Goal: Task Accomplishment & Management: Manage account settings

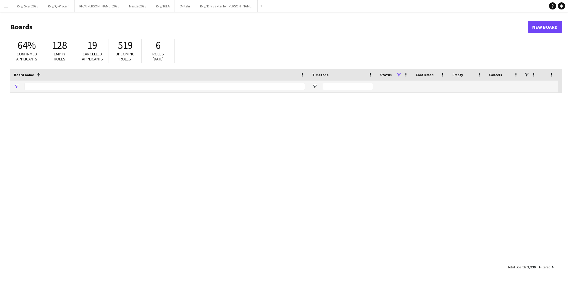
type input "**"
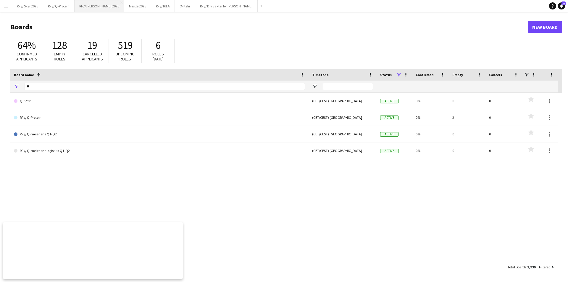
click at [94, 6] on button "RF // [PERSON_NAME] 2025 Close" at bounding box center [100, 6] width 50 height 12
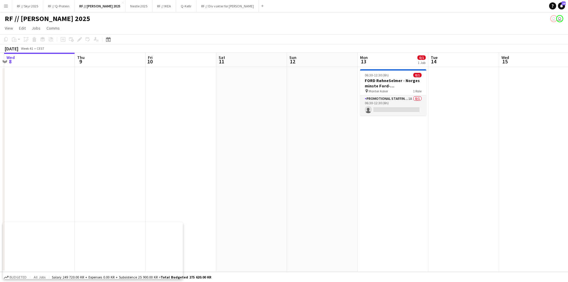
drag, startPoint x: 411, startPoint y: 119, endPoint x: 203, endPoint y: 125, distance: 208.0
click at [203, 125] on app-calendar-viewport "Sun 5 Mon 6 Tue 7 Wed 8 Thu 9 Fri 10 Sat 11 Sun 12 Mon 13 0/1 1 Job Tue 14 Wed …" at bounding box center [284, 162] width 568 height 219
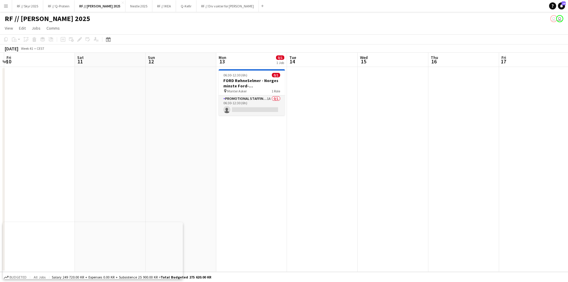
scroll to position [0, 208]
click at [241, 110] on app-card-role "Promotional Staffing (Brand Ambassadors) 1A 0/1 06:30-12:30 (6h) single-neutral…" at bounding box center [252, 105] width 66 height 20
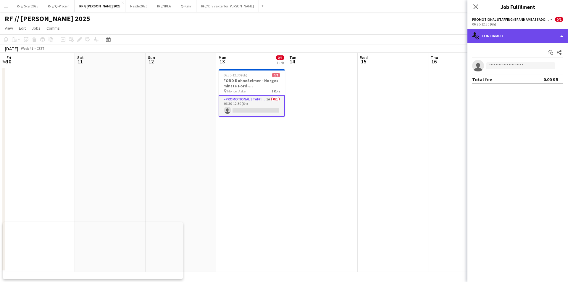
click at [505, 37] on div "single-neutral-actions-check-2 Confirmed" at bounding box center [517, 36] width 101 height 14
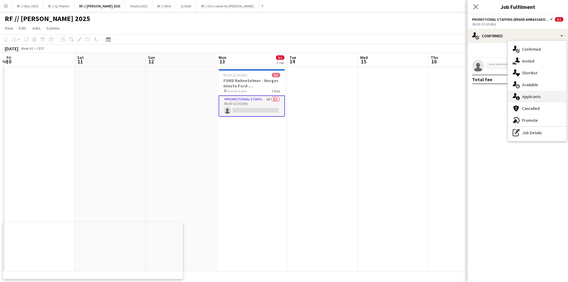
click at [543, 96] on div "single-neutral-actions-information Applicants" at bounding box center [537, 96] width 59 height 12
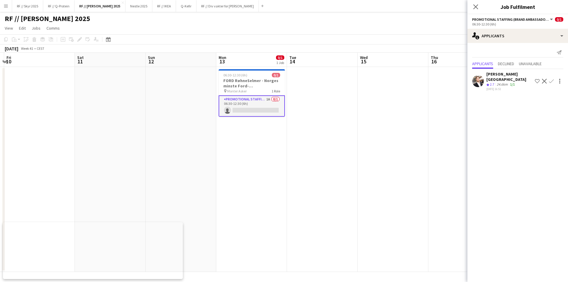
click at [343, 140] on app-date-cell at bounding box center [322, 169] width 71 height 205
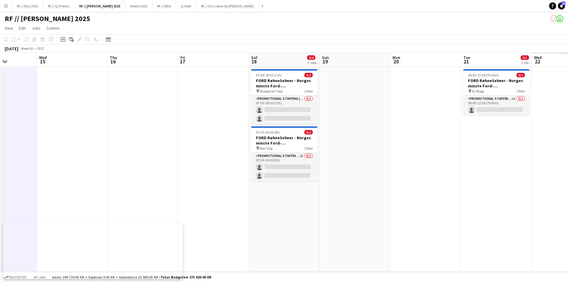
drag, startPoint x: 452, startPoint y: 121, endPoint x: 180, endPoint y: 130, distance: 271.6
click at [180, 130] on app-calendar-viewport "Sat 11 Sun 12 Mon 13 0/1 1 Job Tue 14 Wed 15 Thu 16 Fri 17 Sat 18 0/4 2 Jobs Su…" at bounding box center [284, 162] width 568 height 219
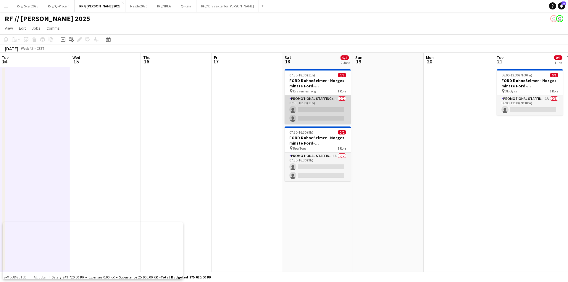
click at [300, 100] on app-card-role "Promotional Staffing (Brand Ambassadors) 0/2 07:30-18:30 (11h) single-neutral-a…" at bounding box center [318, 109] width 66 height 29
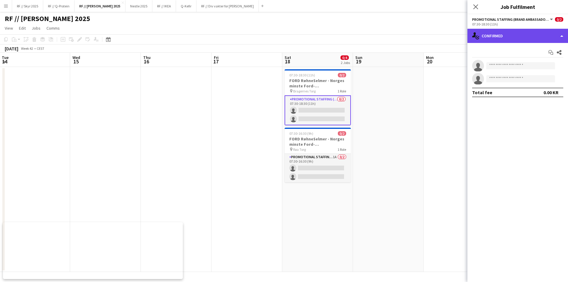
click at [506, 41] on div "single-neutral-actions-check-2 Confirmed" at bounding box center [517, 36] width 101 height 14
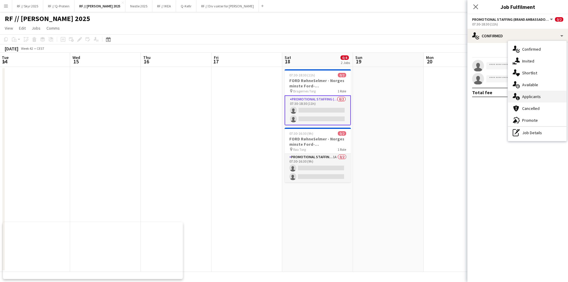
click at [534, 99] on div "single-neutral-actions-information Applicants" at bounding box center [537, 96] width 59 height 12
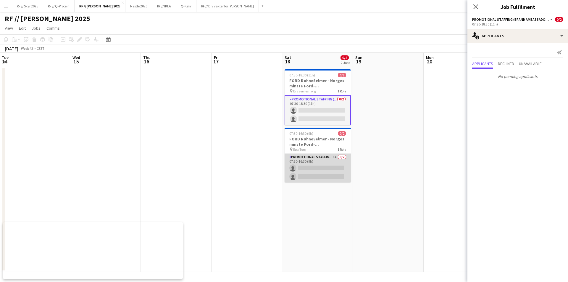
click at [313, 170] on app-card-role "Promotional Staffing (Brand Ambassadors) 1A 0/2 07:30-16:30 (9h) single-neutral…" at bounding box center [318, 167] width 66 height 29
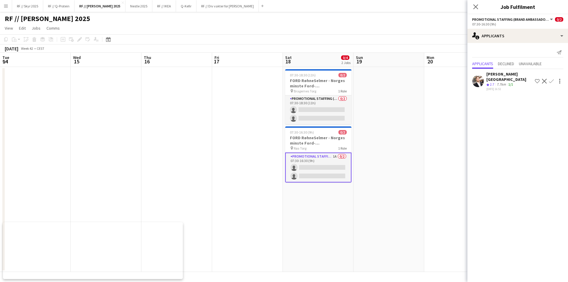
scroll to position [0, 221]
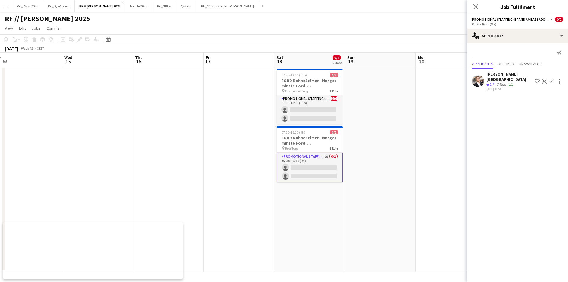
drag, startPoint x: 382, startPoint y: 153, endPoint x: 240, endPoint y: 154, distance: 142.0
click at [239, 154] on app-calendar-viewport "Sat 11 Sun 12 Mon 13 0/1 1 Job Tue 14 Wed 15 Thu 16 Fri 17 Sat 18 0/4 2 Jobs Su…" at bounding box center [284, 162] width 568 height 219
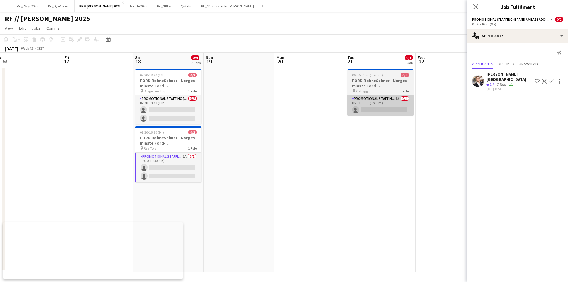
click at [349, 113] on app-card-role "Promotional Staffing (Brand Ambassadors) 1A 0/1 06:00-13:30 (7h30m) single-neut…" at bounding box center [380, 105] width 66 height 20
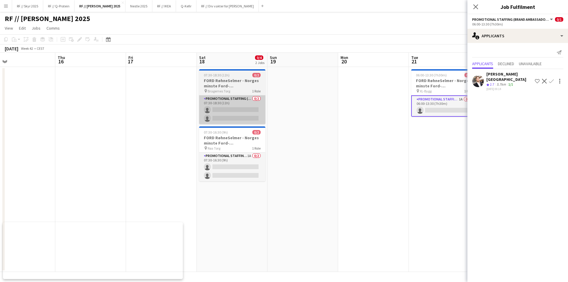
drag, startPoint x: 208, startPoint y: 124, endPoint x: 373, endPoint y: 115, distance: 165.0
click at [388, 116] on app-calendar-viewport "Mon 13 0/1 1 Job Tue 14 Wed 15 Thu 16 Fri 17 Sat 18 0/4 2 Jobs Sun 19 Mon 20 Tu…" at bounding box center [284, 162] width 568 height 219
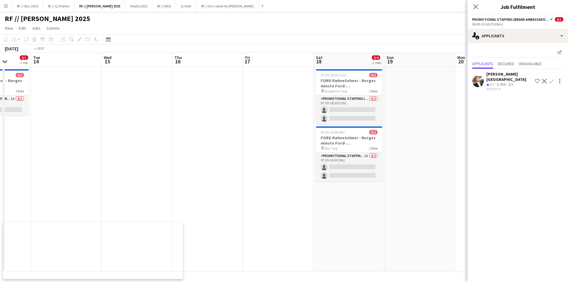
click at [234, 128] on app-calendar-viewport "Sat 11 Sun 12 Mon 13 0/1 1 Job Tue 14 Wed 15 Thu 16 Fri 17 Sat 18 0/4 2 Jobs Su…" at bounding box center [284, 162] width 568 height 219
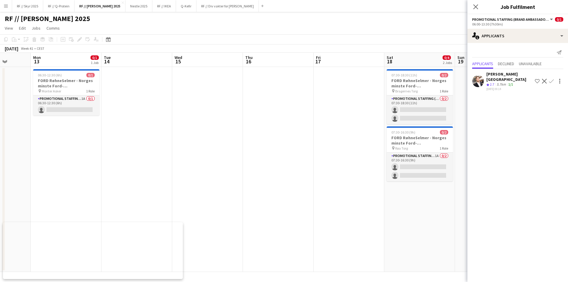
scroll to position [0, 176]
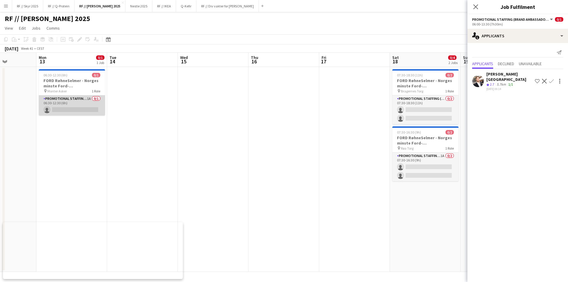
click at [102, 108] on app-card-role "Promotional Staffing (Brand Ambassadors) 1A 0/1 06:30-12:30 (6h) single-neutral…" at bounding box center [72, 105] width 66 height 20
click at [175, 120] on app-date-cell at bounding box center [142, 169] width 71 height 205
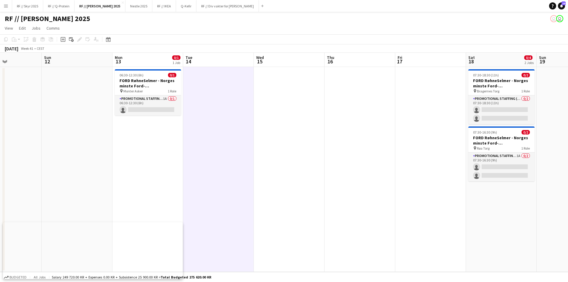
drag, startPoint x: 168, startPoint y: 114, endPoint x: 276, endPoint y: 114, distance: 107.7
click at [276, 114] on app-calendar-viewport "Fri 10 Sat 11 Sun 12 Mon 13 0/1 1 Job Tue 14 Wed 15 Thu 16 Fri 17 Sat 18 0/4 2 …" at bounding box center [284, 162] width 568 height 219
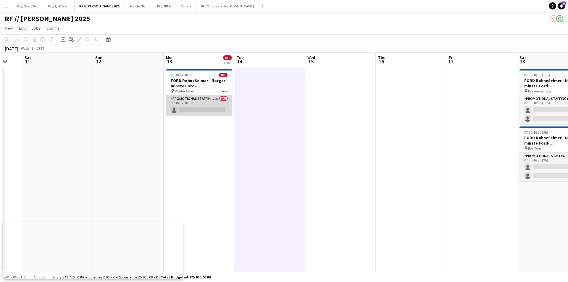
click at [211, 112] on app-card-role "Promotional Staffing (Brand Ambassadors) 1A 0/1 06:30-12:30 (6h) single-neutral…" at bounding box center [199, 105] width 66 height 20
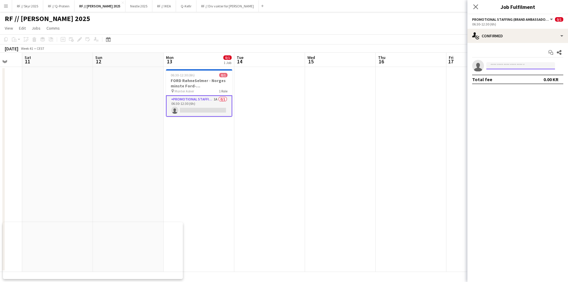
click at [508, 65] on input at bounding box center [520, 65] width 69 height 7
type input "*"
click at [348, 98] on app-date-cell at bounding box center [340, 169] width 71 height 205
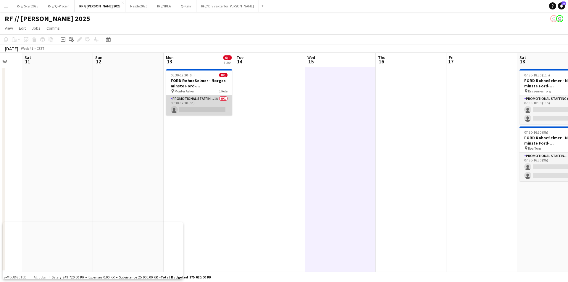
click at [203, 99] on app-card-role "Promotional Staffing (Brand Ambassadors) 1A 0/1 06:30-12:30 (6h) single-neutral…" at bounding box center [199, 105] width 66 height 20
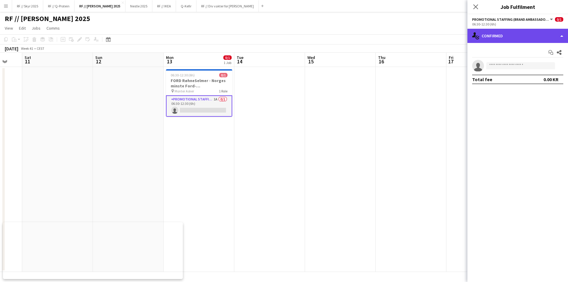
click at [503, 41] on div "single-neutral-actions-check-2 Confirmed" at bounding box center [517, 36] width 101 height 14
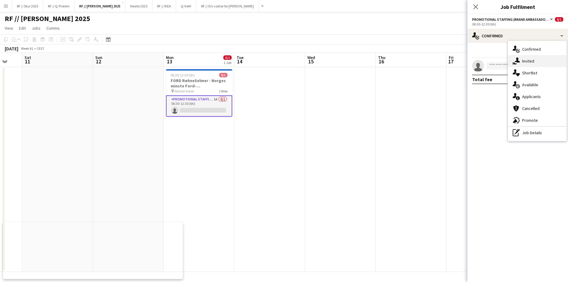
click at [528, 57] on div "single-neutral-actions-share-1 Invited" at bounding box center [537, 61] width 59 height 12
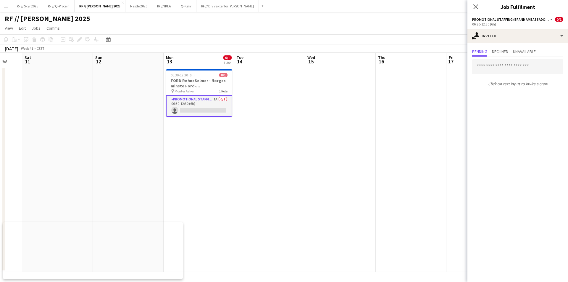
click at [334, 140] on app-date-cell at bounding box center [340, 169] width 71 height 205
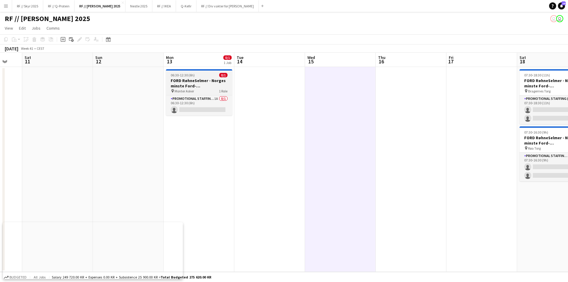
click at [197, 77] on app-job-card "06:30-12:30 (6h) 0/1 FORD RøhneSelmer - Norges minste Ford-forhandlerkontor pin…" at bounding box center [199, 92] width 66 height 46
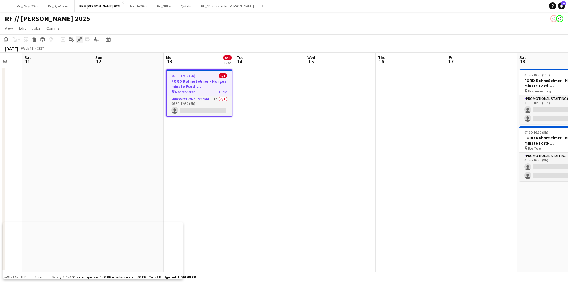
click at [80, 39] on icon at bounding box center [79, 39] width 3 height 3
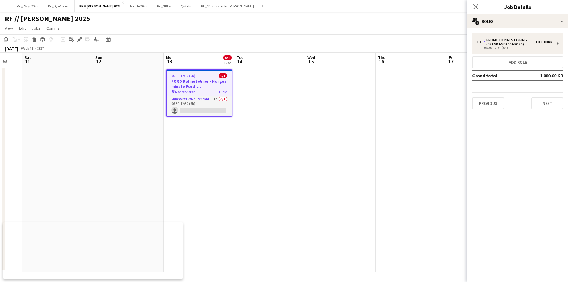
click at [208, 93] on div "pin Monter Asker 1 Role" at bounding box center [199, 91] width 65 height 5
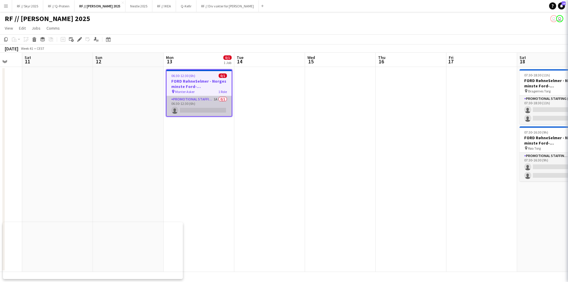
scroll to position [0, 119]
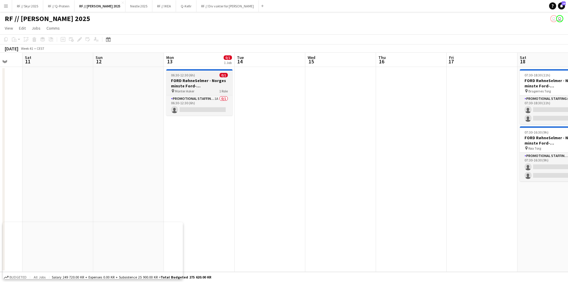
click at [198, 85] on h3 "FORD RøhneSelmer - Norges minste Ford-forhandlerkontor" at bounding box center [199, 83] width 66 height 11
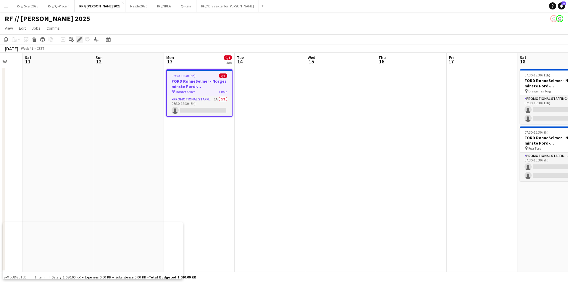
click at [78, 39] on icon "Edit" at bounding box center [79, 39] width 5 height 5
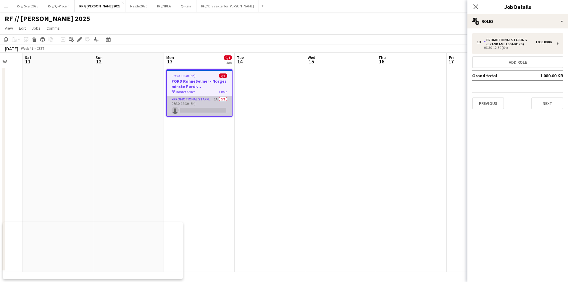
click at [218, 102] on app-card-role "Promotional Staffing (Brand Ambassadors) 1A 0/1 06:30-12:30 (6h) single-neutral…" at bounding box center [199, 106] width 65 height 20
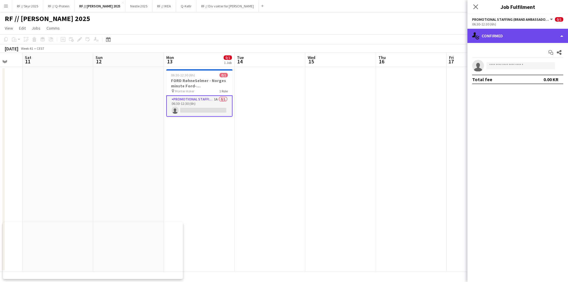
click at [505, 35] on div "single-neutral-actions-check-2 Confirmed" at bounding box center [517, 36] width 101 height 14
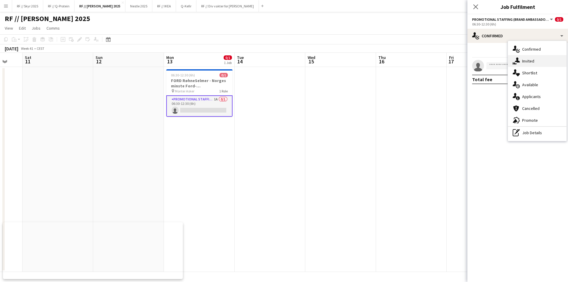
click at [537, 63] on div "single-neutral-actions-share-1 Invited" at bounding box center [537, 61] width 59 height 12
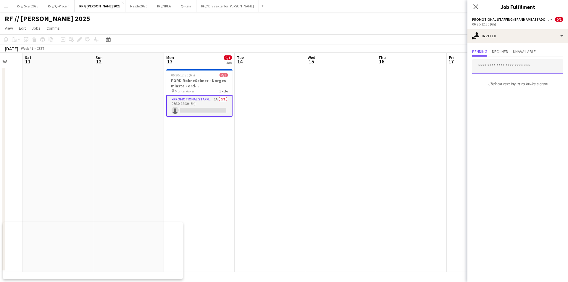
click at [493, 66] on input "text" at bounding box center [517, 66] width 91 height 15
type input "******"
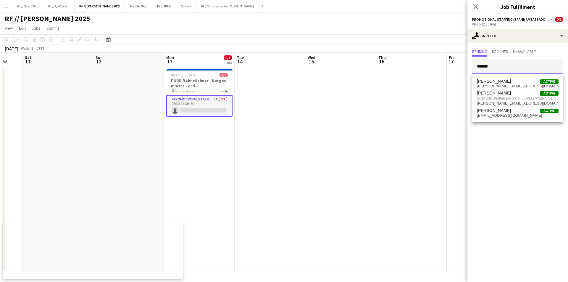
click at [481, 68] on input "******" at bounding box center [517, 66] width 91 height 15
click at [375, 120] on app-date-cell at bounding box center [340, 169] width 71 height 205
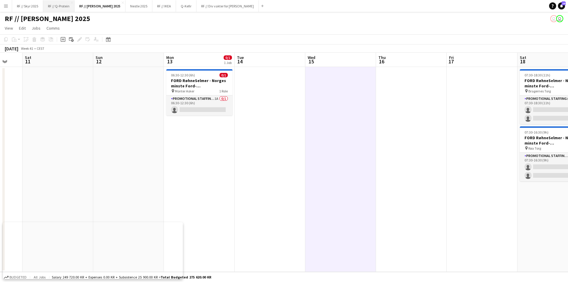
click at [59, 7] on button "RF // Q-Protein Close" at bounding box center [58, 6] width 31 height 12
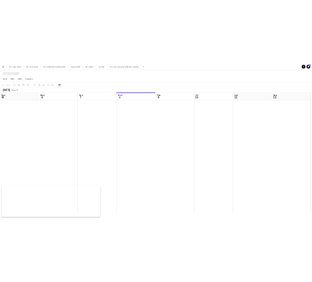
scroll to position [0, 141]
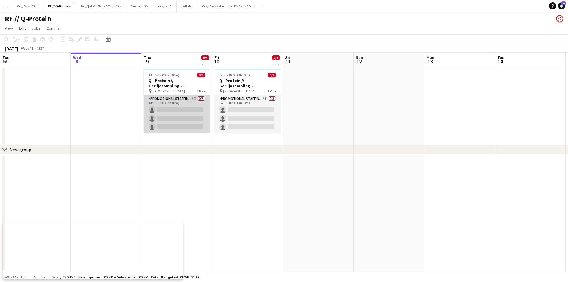
click at [199, 114] on app-card-role "Promotional Staffing (Brand Ambassadors) 5I 0/3 14:30-18:00 (3h30m) single-neut…" at bounding box center [177, 113] width 66 height 37
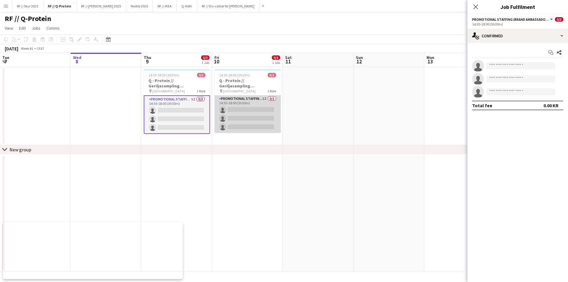
click at [245, 116] on app-card-role "Promotional Staffing (Brand Ambassadors) 5I 0/3 14:30-18:00 (3h30m) single-neut…" at bounding box center [247, 113] width 66 height 37
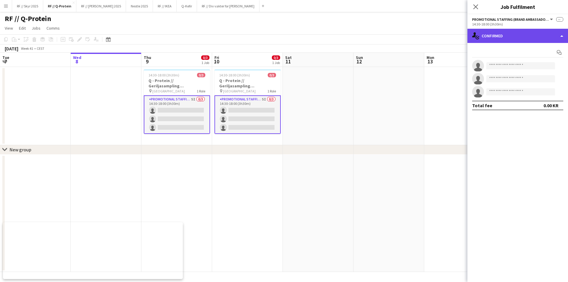
click at [493, 38] on div "single-neutral-actions-check-2 Confirmed" at bounding box center [517, 36] width 101 height 14
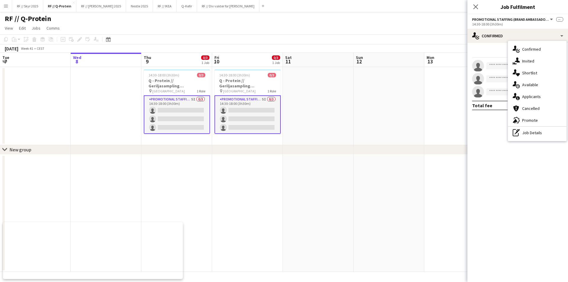
click at [486, 64] on form at bounding box center [523, 65] width 79 height 7
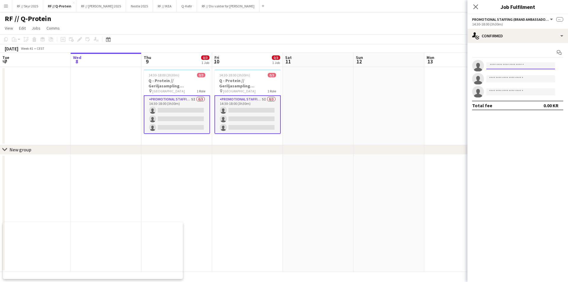
click at [498, 66] on input at bounding box center [520, 65] width 69 height 7
type input "*****"
click at [512, 77] on span "[EMAIL_ADDRESS][DOMAIN_NAME]" at bounding box center [520, 79] width 59 height 5
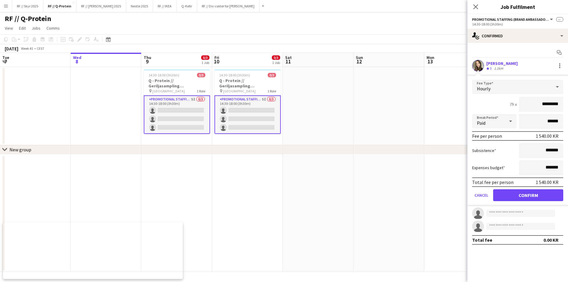
click at [524, 193] on button "Confirm" at bounding box center [528, 195] width 70 height 12
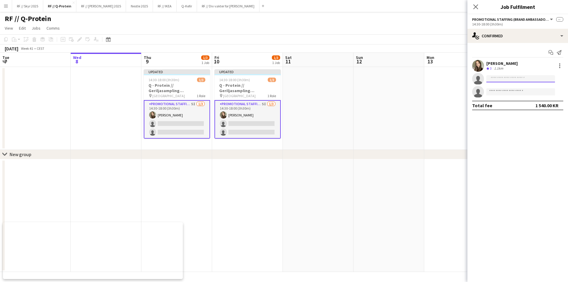
click at [494, 80] on input at bounding box center [520, 78] width 69 height 7
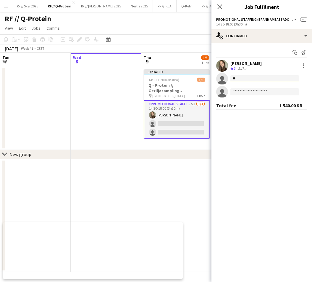
type input "*"
type input "********"
click at [159, 179] on app-date-cell at bounding box center [176, 215] width 71 height 113
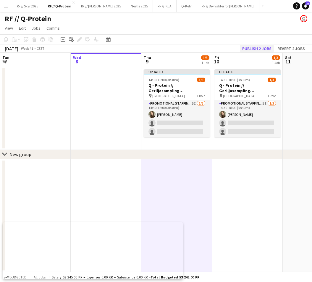
click at [258, 49] on button "Publish 2 jobs" at bounding box center [257, 49] width 34 height 8
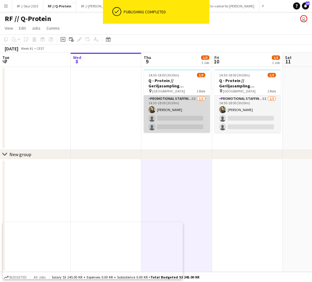
click at [161, 115] on app-card-role "Promotional Staffing (Brand Ambassadors) 5I [DATE] 14:30-18:00 (3h30m) [PERSON_…" at bounding box center [177, 113] width 66 height 37
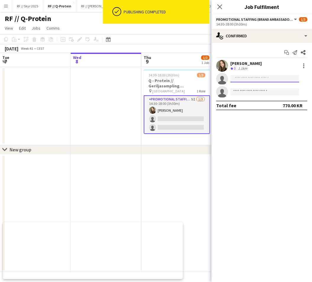
click at [250, 79] on input at bounding box center [264, 78] width 69 height 7
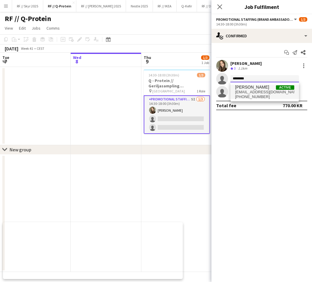
type input "********"
click at [251, 91] on span "[EMAIL_ADDRESS][DOMAIN_NAME]" at bounding box center [264, 92] width 59 height 5
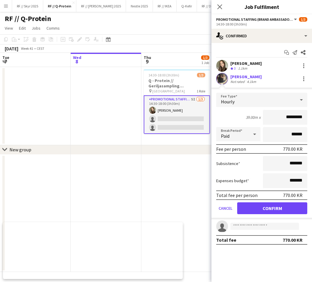
click at [269, 211] on button "Confirm" at bounding box center [272, 208] width 70 height 12
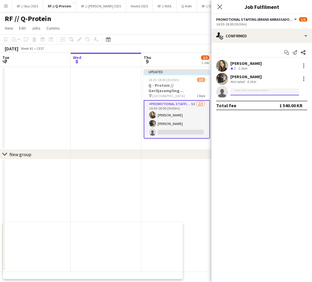
click at [240, 91] on input at bounding box center [264, 91] width 69 height 7
click at [252, 92] on input "*********" at bounding box center [264, 91] width 69 height 7
type input "**********"
click at [274, 144] on mat-expansion-panel "**********" at bounding box center [261, 162] width 101 height 239
click at [171, 121] on app-card-role "Promotional Staffing (Brand Ambassadors) 5I [DATE] 14:30-18:00 (3h30m) [PERSON_…" at bounding box center [177, 119] width 66 height 38
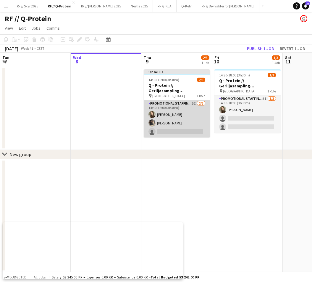
click at [190, 121] on app-card-role "Promotional Staffing (Brand Ambassadors) 5I [DATE] 14:30-18:00 (3h30m) [PERSON_…" at bounding box center [177, 118] width 66 height 37
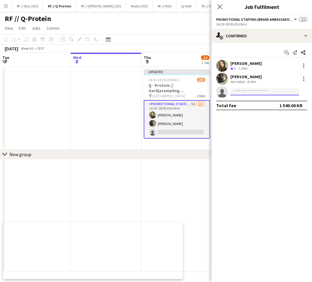
click at [258, 90] on input at bounding box center [264, 91] width 69 height 7
type input "*"
click at [173, 151] on div "chevron-right New group" at bounding box center [156, 154] width 312 height 9
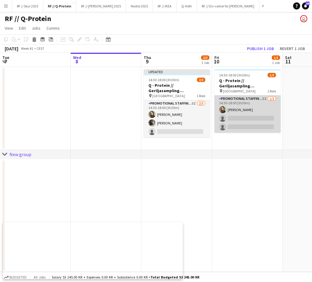
click at [240, 109] on app-card-role "Promotional Staffing (Brand Ambassadors) 5I [DATE] 14:30-18:00 (3h30m) [PERSON_…" at bounding box center [247, 113] width 66 height 37
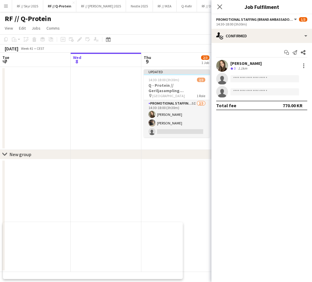
click at [251, 84] on app-invite-slot "single-neutral-actions" at bounding box center [261, 79] width 101 height 12
click at [252, 80] on input at bounding box center [264, 78] width 69 height 7
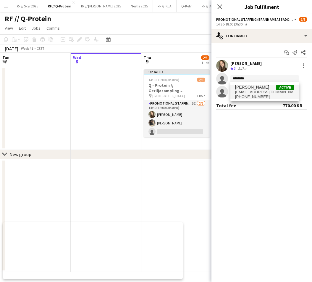
type input "********"
click at [255, 90] on span "[EMAIL_ADDRESS][DOMAIN_NAME]" at bounding box center [264, 92] width 59 height 5
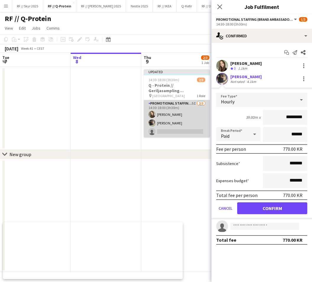
click at [174, 125] on app-card-role "Promotional Staffing (Brand Ambassadors) 5I [DATE] 14:30-18:00 (3h30m) [PERSON_…" at bounding box center [177, 118] width 66 height 37
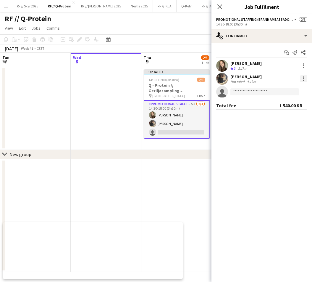
click at [305, 78] on div at bounding box center [303, 78] width 7 height 7
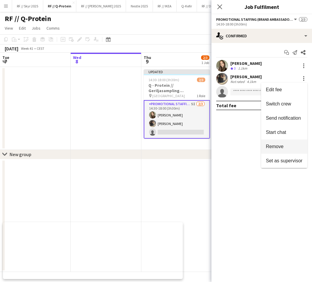
click at [279, 146] on span "Remove" at bounding box center [275, 146] width 18 height 5
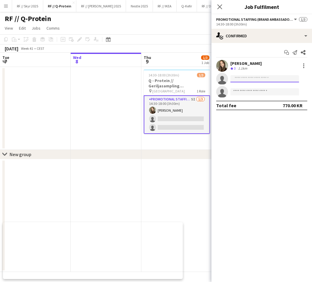
click at [242, 77] on input at bounding box center [264, 78] width 69 height 7
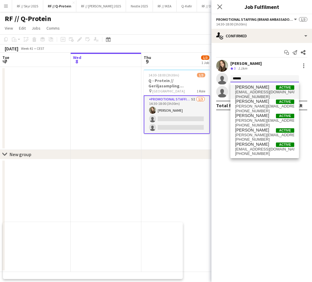
type input "******"
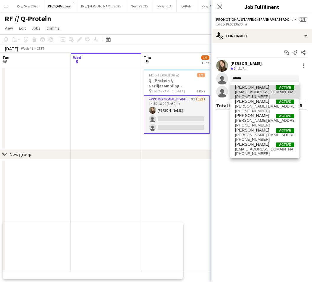
click at [266, 89] on span "[PERSON_NAME]" at bounding box center [252, 87] width 34 height 5
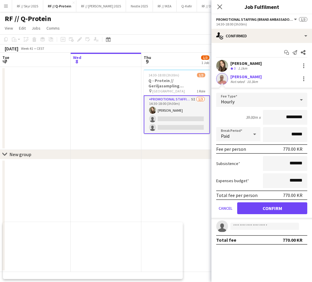
click at [268, 212] on button "Confirm" at bounding box center [272, 208] width 70 height 12
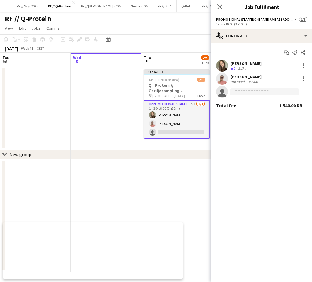
click at [243, 88] on input at bounding box center [264, 91] width 69 height 7
type input "**********"
click at [189, 114] on app-card-role "Promotional Staffing (Brand Ambassadors) 5I [DATE] 14:30-18:00 (3h30m) [PERSON_…" at bounding box center [177, 119] width 66 height 38
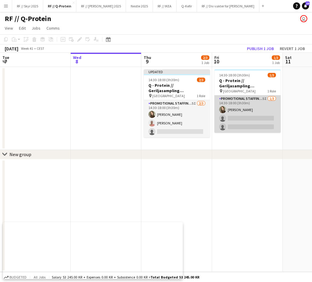
click at [243, 114] on app-card-role "Promotional Staffing (Brand Ambassadors) 5I [DATE] 14:30-18:00 (3h30m) [PERSON_…" at bounding box center [247, 113] width 66 height 37
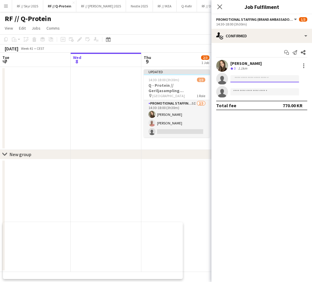
click at [251, 78] on input at bounding box center [264, 78] width 69 height 7
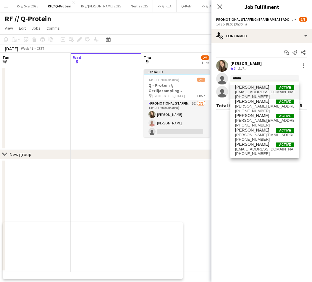
type input "******"
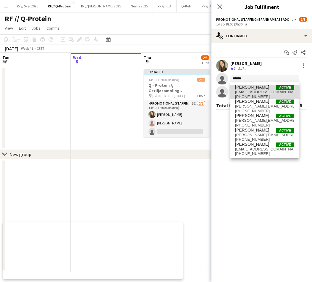
click at [256, 90] on span "[EMAIL_ADDRESS][DOMAIN_NAME]" at bounding box center [264, 92] width 59 height 5
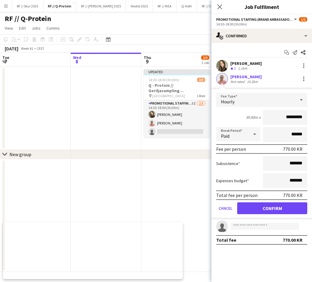
click at [253, 93] on div "Hourly" at bounding box center [255, 100] width 79 height 14
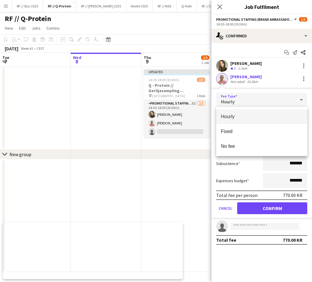
click at [267, 209] on div at bounding box center [156, 141] width 312 height 282
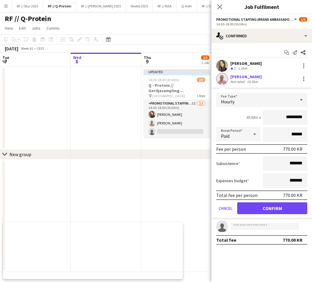
click at [273, 207] on button "Confirm" at bounding box center [272, 208] width 70 height 12
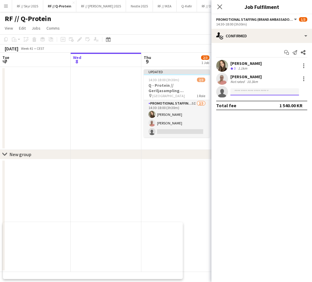
click at [240, 93] on input at bounding box center [264, 91] width 69 height 7
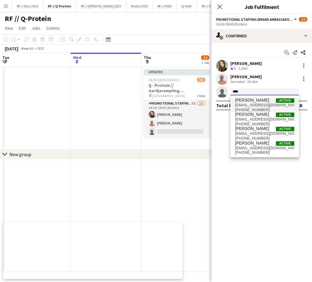
type input "****"
click at [254, 104] on span "[EMAIL_ADDRESS][DOMAIN_NAME]" at bounding box center [264, 105] width 59 height 5
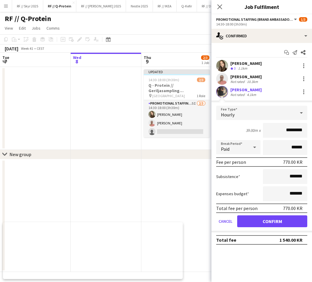
click at [270, 221] on button "Confirm" at bounding box center [272, 221] width 70 height 12
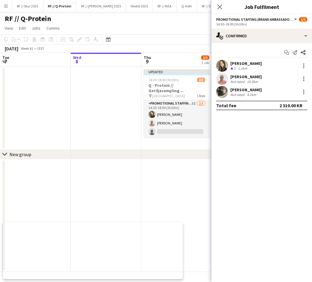
click at [171, 152] on div "chevron-right New group" at bounding box center [156, 154] width 312 height 9
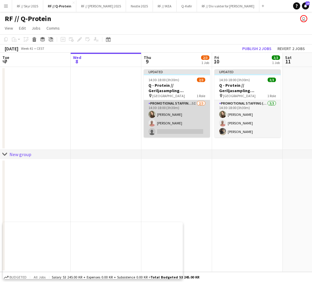
click at [165, 129] on app-card-role "Promotional Staffing (Brand Ambassadors) 5I [DATE] 14:30-18:00 (3h30m) [PERSON_…" at bounding box center [177, 118] width 66 height 37
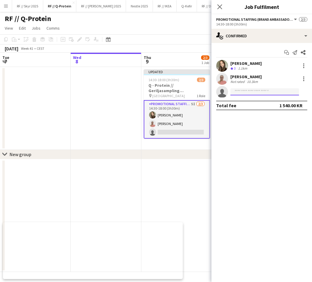
click at [256, 90] on input at bounding box center [264, 91] width 69 height 7
type input "*"
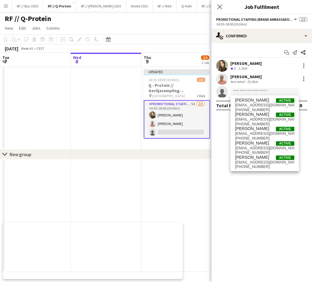
click at [190, 165] on app-date-cell at bounding box center [176, 215] width 71 height 113
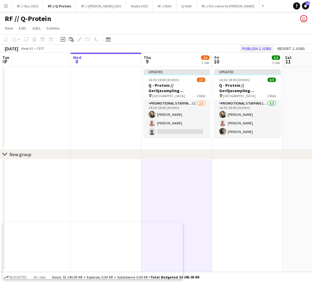
click at [257, 46] on button "Publish 2 jobs" at bounding box center [257, 49] width 34 height 8
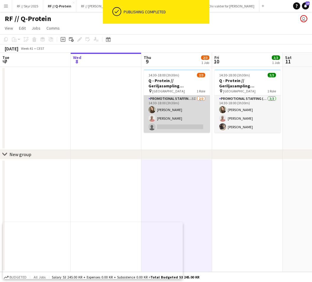
click at [167, 106] on app-card-role "Promotional Staffing (Brand Ambassadors) 5I [DATE] 14:30-18:00 (3h30m) [PERSON_…" at bounding box center [177, 113] width 66 height 37
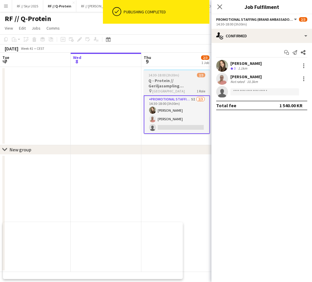
click at [172, 85] on h3 "Q - Protein // Geriljasampling [GEOGRAPHIC_DATA]" at bounding box center [177, 83] width 66 height 11
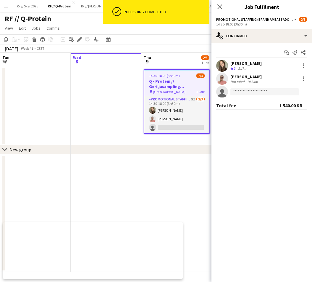
click at [114, 92] on app-date-cell at bounding box center [106, 106] width 71 height 78
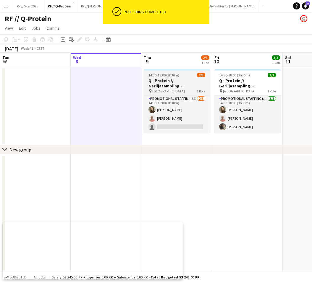
click at [180, 87] on h3 "Q - Protein // Geriljasampling [GEOGRAPHIC_DATA]" at bounding box center [177, 83] width 66 height 11
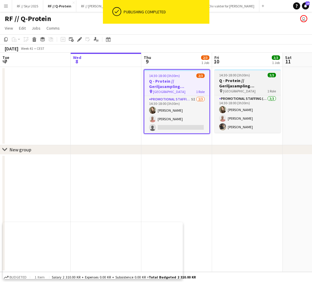
click at [248, 88] on div "pin [GEOGRAPHIC_DATA] 1 Role" at bounding box center [247, 90] width 66 height 5
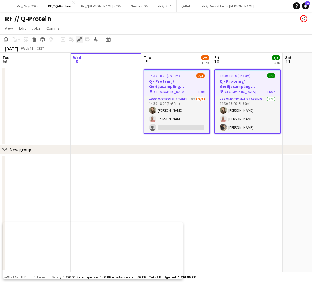
click at [79, 39] on icon at bounding box center [79, 39] width 3 height 3
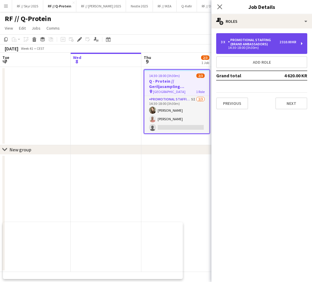
click at [242, 46] on div "Promotional Staffing (Brand Ambassadors)" at bounding box center [253, 42] width 51 height 8
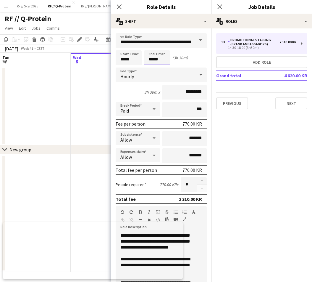
click at [153, 58] on input "*****" at bounding box center [157, 57] width 26 height 15
click at [154, 48] on div at bounding box center [151, 47] width 12 height 6
click at [152, 66] on div at bounding box center [151, 68] width 12 height 6
click at [162, 47] on div at bounding box center [163, 47] width 12 height 6
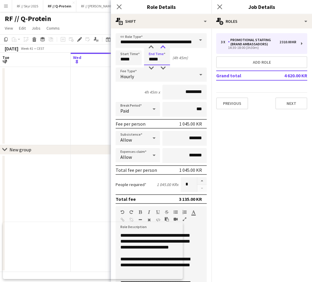
type input "*****"
click at [163, 48] on div at bounding box center [163, 47] width 12 height 6
click at [79, 95] on app-date-cell at bounding box center [106, 106] width 71 height 78
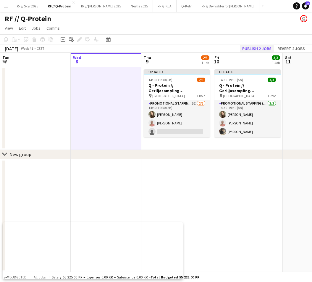
click at [260, 46] on button "Publish 2 jobs" at bounding box center [257, 49] width 34 height 8
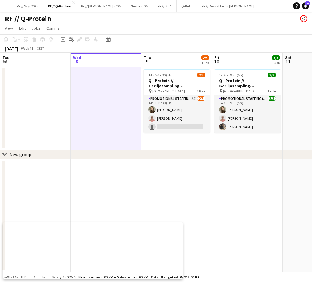
click at [235, 164] on app-date-cell at bounding box center [247, 215] width 71 height 113
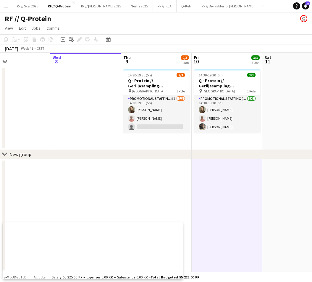
scroll to position [0, 209]
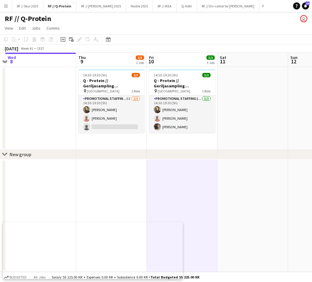
drag, startPoint x: 298, startPoint y: 120, endPoint x: 228, endPoint y: 120, distance: 69.8
click at [229, 120] on app-calendar-viewport "Sun 5 Mon 6 Tue 7 Wed 8 Thu 9 2/3 1 Job Fri 10 3/3 1 Job Sat 11 Sun 12 Mon 13 T…" at bounding box center [156, 162] width 312 height 219
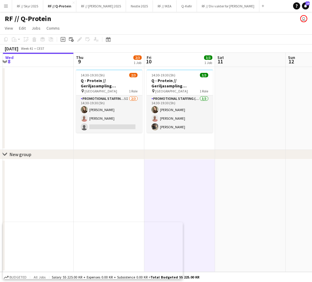
click at [247, 129] on app-date-cell at bounding box center [250, 108] width 71 height 83
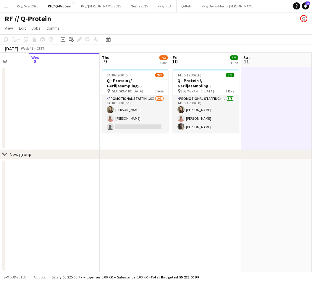
click at [143, 169] on app-calendar-viewport "Sun 5 Mon 6 Tue 7 Wed 8 Thu 9 2/3 1 Job Fri 10 3/3 1 Job Sat 11 Sun 12 Mon 13 T…" at bounding box center [156, 162] width 312 height 219
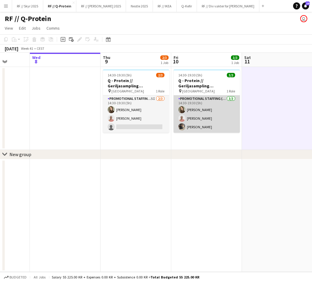
click at [193, 110] on app-card-role "Promotional Staffing (Brand Ambassadors) [DATE] 14:30-19:30 (5h) [PERSON_NAME] …" at bounding box center [207, 113] width 66 height 37
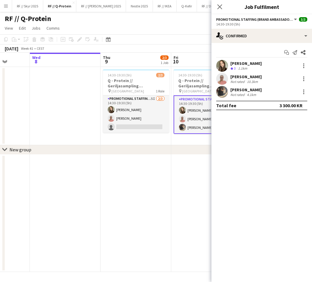
click at [224, 77] on app-user-avatar at bounding box center [222, 79] width 12 height 12
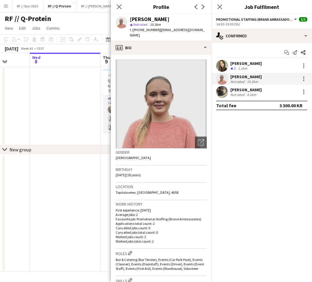
click at [219, 94] on app-user-avatar at bounding box center [222, 92] width 12 height 12
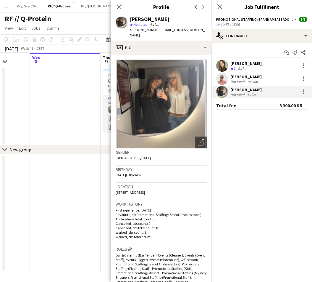
click at [61, 112] on app-date-cell at bounding box center [65, 106] width 71 height 78
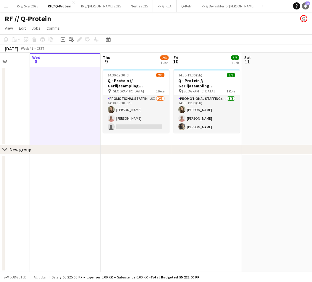
click at [306, 5] on span "29" at bounding box center [307, 3] width 4 height 4
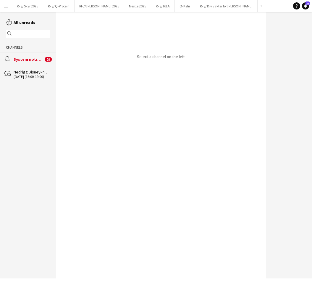
click at [18, 58] on div "System notifications" at bounding box center [29, 58] width 30 height 5
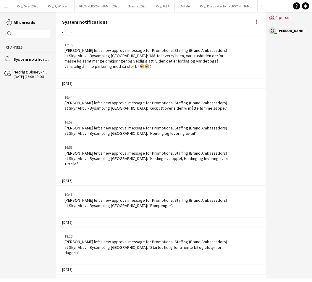
scroll to position [1117, 0]
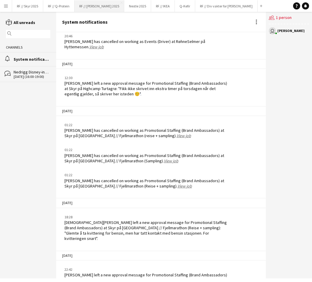
click at [102, 7] on button "RF // [PERSON_NAME] 2025 Close" at bounding box center [100, 6] width 50 height 12
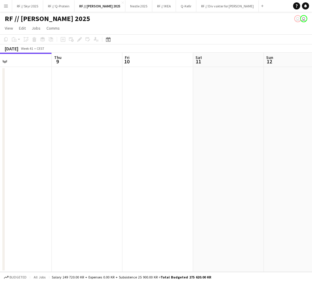
drag, startPoint x: 215, startPoint y: 109, endPoint x: 201, endPoint y: 110, distance: 14.5
click at [127, 109] on app-calendar-viewport "Sun 5 Mon 6 Tue 7 Wed 8 Thu 9 Fri 10 Sat 11 Sun 12 Mon 13 0/1 1 Job Tue 14 06:3…" at bounding box center [156, 162] width 312 height 219
drag, startPoint x: 255, startPoint y: 111, endPoint x: 174, endPoint y: 110, distance: 80.8
click at [171, 110] on app-calendar-viewport "Sun 5 Mon 6 Tue 7 Wed 8 Thu 9 Fri 10 Sat 11 Sun 12 Mon 13 0/1 1 Job Tue 14 06:3…" at bounding box center [156, 162] width 312 height 219
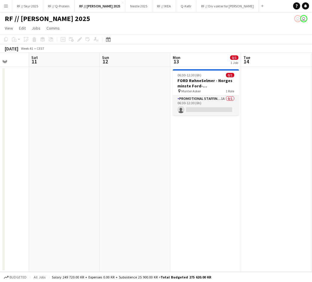
drag, startPoint x: 293, startPoint y: 111, endPoint x: 194, endPoint y: 110, distance: 99.4
click at [194, 110] on app-calendar-viewport "Tue 7 Wed 8 Thu 9 Fri 10 Sat 11 Sun 12 Mon 13 0/1 1 Job Tue 14 Wed 15 Thu 16 06…" at bounding box center [156, 162] width 312 height 219
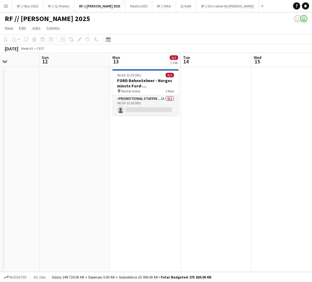
drag, startPoint x: 230, startPoint y: 112, endPoint x: 188, endPoint y: 111, distance: 41.7
click at [188, 111] on app-calendar-viewport "Wed 8 Thu 9 Fri 10 Sat 11 Sun 12 Mon 13 0/1 1 Job Tue 14 Wed 15 Thu 16 Fri 17 0…" at bounding box center [156, 162] width 312 height 219
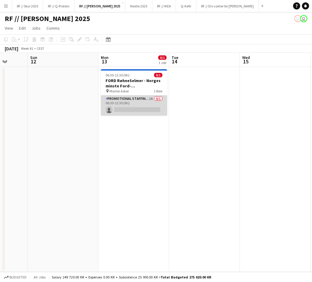
click at [132, 107] on app-card-role "Promotional Staffing (Brand Ambassadors) 1A 0/1 06:30-12:30 (6h) single-neutral…" at bounding box center [134, 105] width 66 height 20
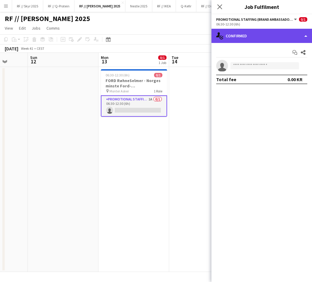
click at [228, 31] on div "single-neutral-actions-check-2 Confirmed" at bounding box center [261, 36] width 101 height 14
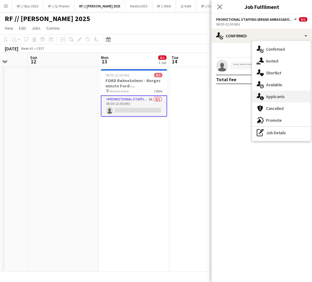
click at [281, 98] on span "Applicants" at bounding box center [275, 96] width 19 height 5
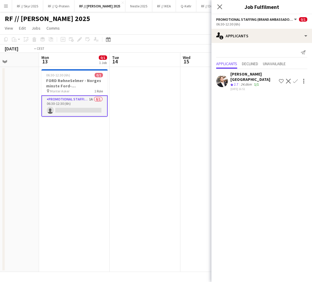
drag, startPoint x: 81, startPoint y: 120, endPoint x: 27, endPoint y: 122, distance: 54.4
click at [55, 122] on app-calendar-viewport "Thu 9 Fri 10 Sat 11 Sun 12 Mon 13 0/1 1 Job Tue 14 Wed 15 Thu 16 Fri 17 Sat 18 …" at bounding box center [156, 162] width 312 height 219
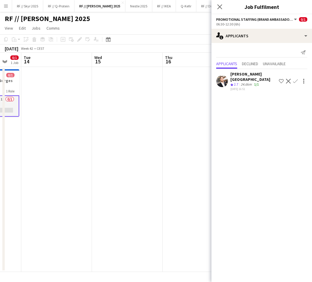
drag, startPoint x: 154, startPoint y: 113, endPoint x: 95, endPoint y: 111, distance: 59.5
click at [102, 111] on app-calendar-viewport "Sat 11 Sun 12 Mon 13 0/1 1 Job Tue 14 Wed 15 Thu 16 Fri 17 Sat 18 0/4 2 Jobs Su…" at bounding box center [156, 162] width 312 height 219
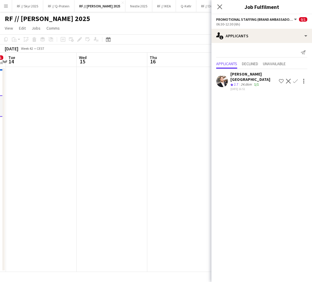
drag, startPoint x: 135, startPoint y: 105, endPoint x: 109, endPoint y: 105, distance: 26.3
click at [119, 105] on app-calendar-viewport "Sat 11 Sun 12 Mon 13 0/1 1 Job Tue 14 Wed 15 Thu 16 Fri 17 Sat 18 0/4 2 Jobs Su…" at bounding box center [156, 162] width 312 height 219
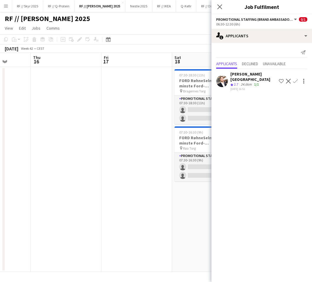
drag, startPoint x: 176, startPoint y: 106, endPoint x: 125, endPoint y: 107, distance: 51.2
click at [132, 107] on app-calendar-viewport "Mon 13 0/1 1 Job Tue 14 Wed 15 Thu 16 Fri 17 Sat 18 0/4 2 Jobs Sun 19 Mon 20 Tu…" at bounding box center [156, 162] width 312 height 219
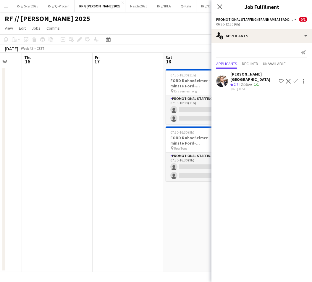
scroll to position [0, 232]
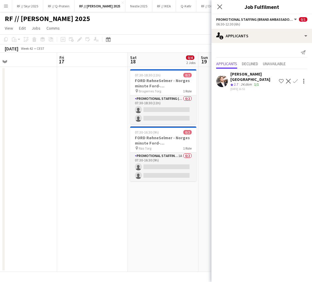
drag, startPoint x: 175, startPoint y: 107, endPoint x: 138, endPoint y: 109, distance: 37.9
click at [138, 109] on app-calendar-viewport "Mon 13 0/1 1 Job Tue 14 Wed 15 Thu 16 Fri 17 Sat 18 0/4 2 Jobs Sun 19 Mon 20 Tu…" at bounding box center [156, 162] width 312 height 219
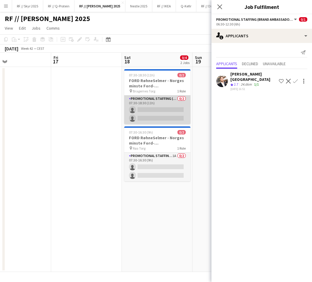
click at [148, 109] on app-card-role "Promotional Staffing (Brand Ambassadors) 0/2 07:30-18:30 (11h) single-neutral-a…" at bounding box center [157, 109] width 66 height 29
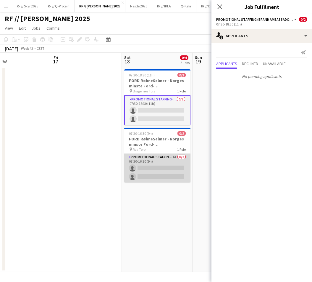
click at [157, 163] on app-card-role "Promotional Staffing (Brand Ambassadors) 1A 0/2 07:30-16:30 (9h) single-neutral…" at bounding box center [157, 167] width 66 height 29
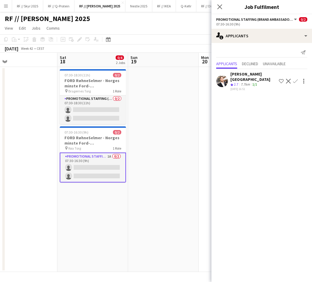
drag, startPoint x: 146, startPoint y: 120, endPoint x: 103, endPoint y: 120, distance: 42.6
click at [103, 120] on app-calendar-viewport "Wed 15 Thu 16 Fri 17 Sat 18 0/4 2 Jobs Sun 19 Mon 20 Tue 21 0/1 1 Job Wed 22 Th…" at bounding box center [156, 162] width 312 height 219
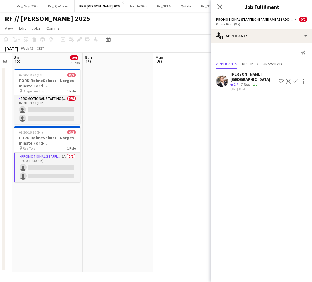
drag, startPoint x: 164, startPoint y: 124, endPoint x: 96, endPoint y: 122, distance: 68.9
click at [104, 122] on app-calendar-viewport "Wed 15 Thu 16 Fri 17 Sat 18 0/4 2 Jobs Sun 19 Mon 20 Tue 21 0/1 1 Job Wed 22 Th…" at bounding box center [156, 162] width 312 height 219
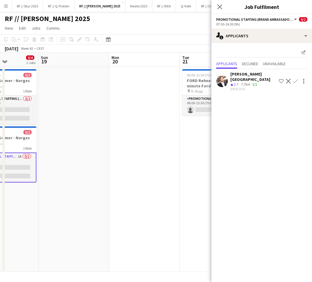
scroll to position [0, 272]
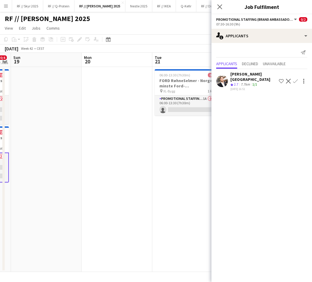
drag, startPoint x: 165, startPoint y: 122, endPoint x: 146, endPoint y: 118, distance: 20.0
click at [139, 122] on app-calendar-viewport "Wed 15 Thu 16 Fri 17 Sat 18 0/4 2 Jobs Sun 19 Mon 20 Tue 21 0/1 1 Job Wed 22 Th…" at bounding box center [156, 162] width 312 height 219
click at [177, 107] on app-card-role "Promotional Staffing (Brand Ambassadors) 1A 0/1 06:00-13:30 (7h30m) single-neut…" at bounding box center [188, 105] width 66 height 20
drag, startPoint x: 125, startPoint y: 167, endPoint x: 110, endPoint y: 161, distance: 16.8
click at [125, 167] on app-date-cell at bounding box center [117, 169] width 71 height 205
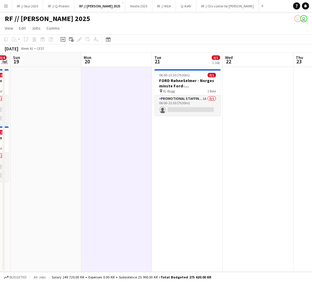
drag, startPoint x: 180, startPoint y: 147, endPoint x: 223, endPoint y: 146, distance: 42.6
click at [201, 146] on app-calendar-viewport "Wed 15 Thu 16 Fri 17 Sat 18 0/4 2 Jobs Sun 19 Mon 20 Tue 21 0/1 1 Job Wed 22 Th…" at bounding box center [156, 162] width 312 height 219
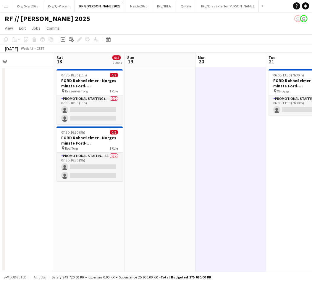
click at [200, 130] on app-calendar-viewport "Wed 15 Thu 16 Fri 17 Sat 18 0/4 2 Jobs Sun 19 Mon 20 Tue 21 0/1 1 Job Wed 22 Th…" at bounding box center [156, 162] width 312 height 219
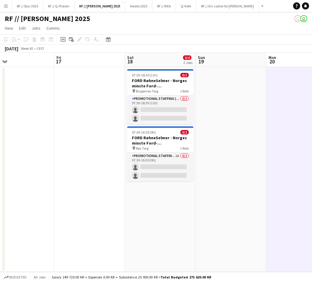
drag, startPoint x: 96, startPoint y: 107, endPoint x: 156, endPoint y: 106, distance: 59.4
click at [156, 106] on app-calendar-viewport "Tue 14 Wed 15 Thu 16 Fri 17 Sat 18 0/4 2 Jobs Sun 19 Mon 20 Tue 21 0/1 1 Job We…" at bounding box center [156, 162] width 312 height 219
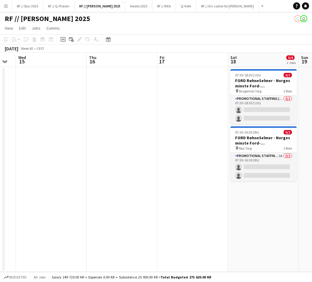
drag, startPoint x: 63, startPoint y: 109, endPoint x: 151, endPoint y: 115, distance: 89.0
click at [150, 110] on app-calendar-viewport "Mon 13 0/1 1 Job Tue 14 Wed 15 Thu 16 Fri 17 Sat 18 0/4 2 Jobs Sun 19 Mon 20 Tu…" at bounding box center [156, 162] width 312 height 219
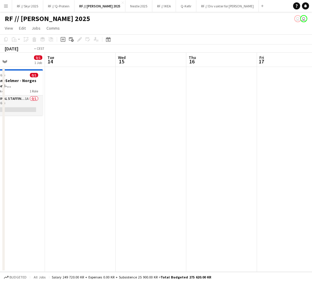
drag, startPoint x: 56, startPoint y: 115, endPoint x: 114, endPoint y: 118, distance: 58.1
click at [106, 114] on app-calendar-viewport "Sat 11 Sun 12 Mon 13 0/1 1 Job Tue 14 Wed 15 Thu 16 Fri 17 Sat 18 0/4 2 Jobs Su…" at bounding box center [156, 162] width 312 height 219
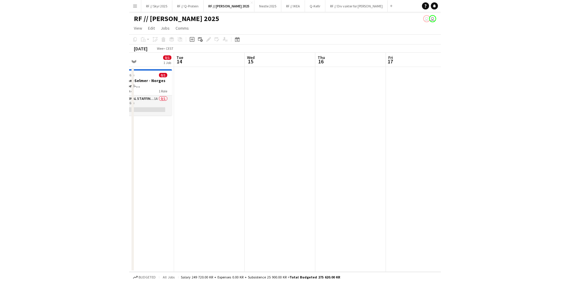
scroll to position [0, 175]
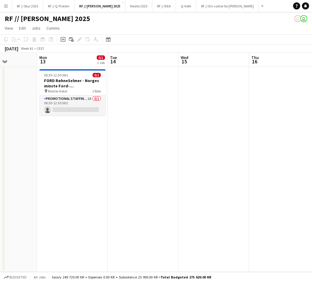
click at [60, 150] on app-date-cell "06:30-12:30 (6h) 0/1 FORD RøhneSelmer - Norges minste Ford-forhandlerkontor pin…" at bounding box center [72, 169] width 71 height 205
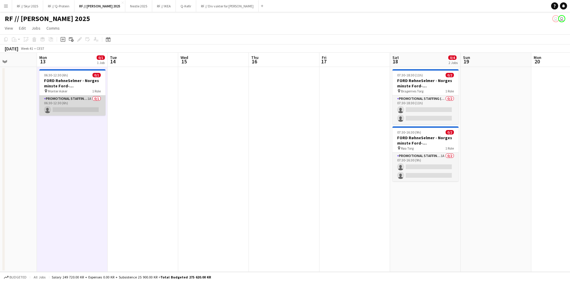
click at [89, 108] on app-card-role "Promotional Staffing (Brand Ambassadors) 1A 0/1 06:30-12:30 (6h) single-neutral…" at bounding box center [72, 105] width 66 height 20
